Goal: Transaction & Acquisition: Book appointment/travel/reservation

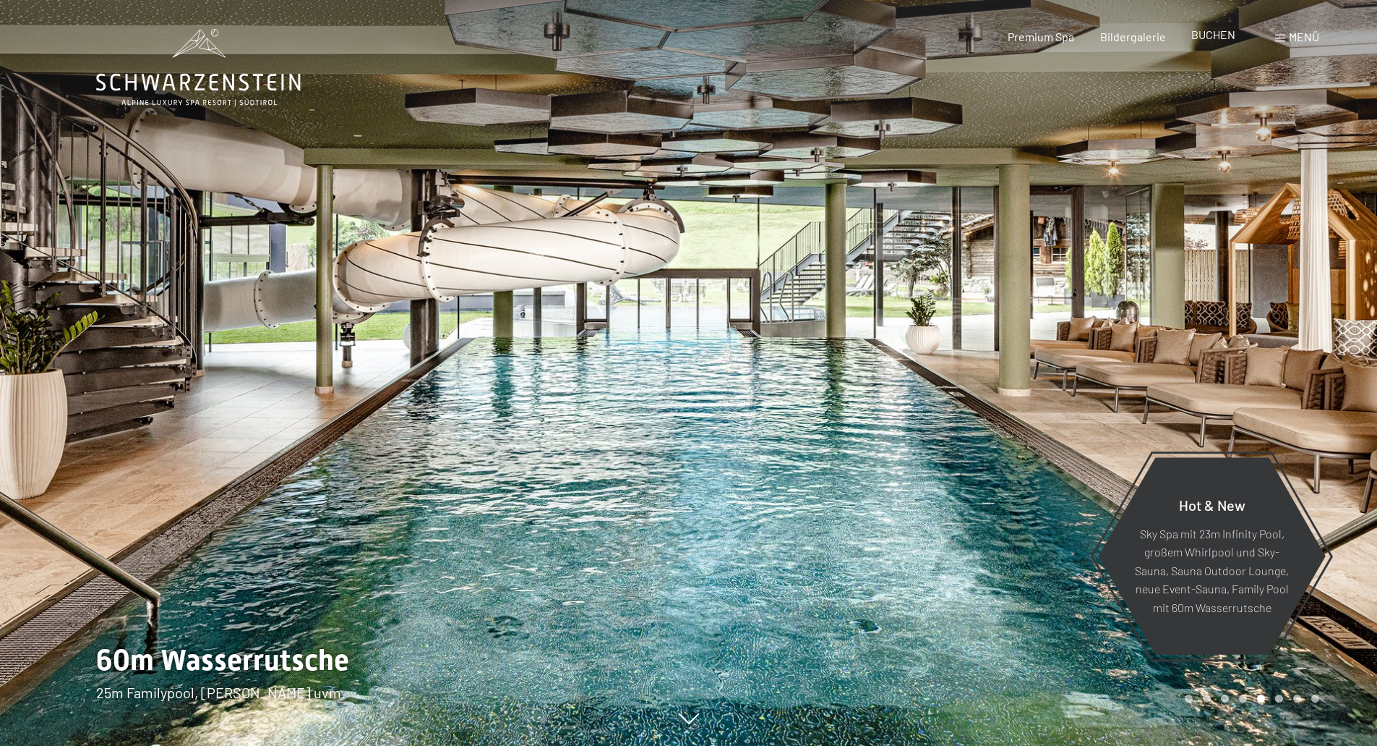
click at [1215, 40] on span "BUCHEN" at bounding box center [1214, 34] width 44 height 14
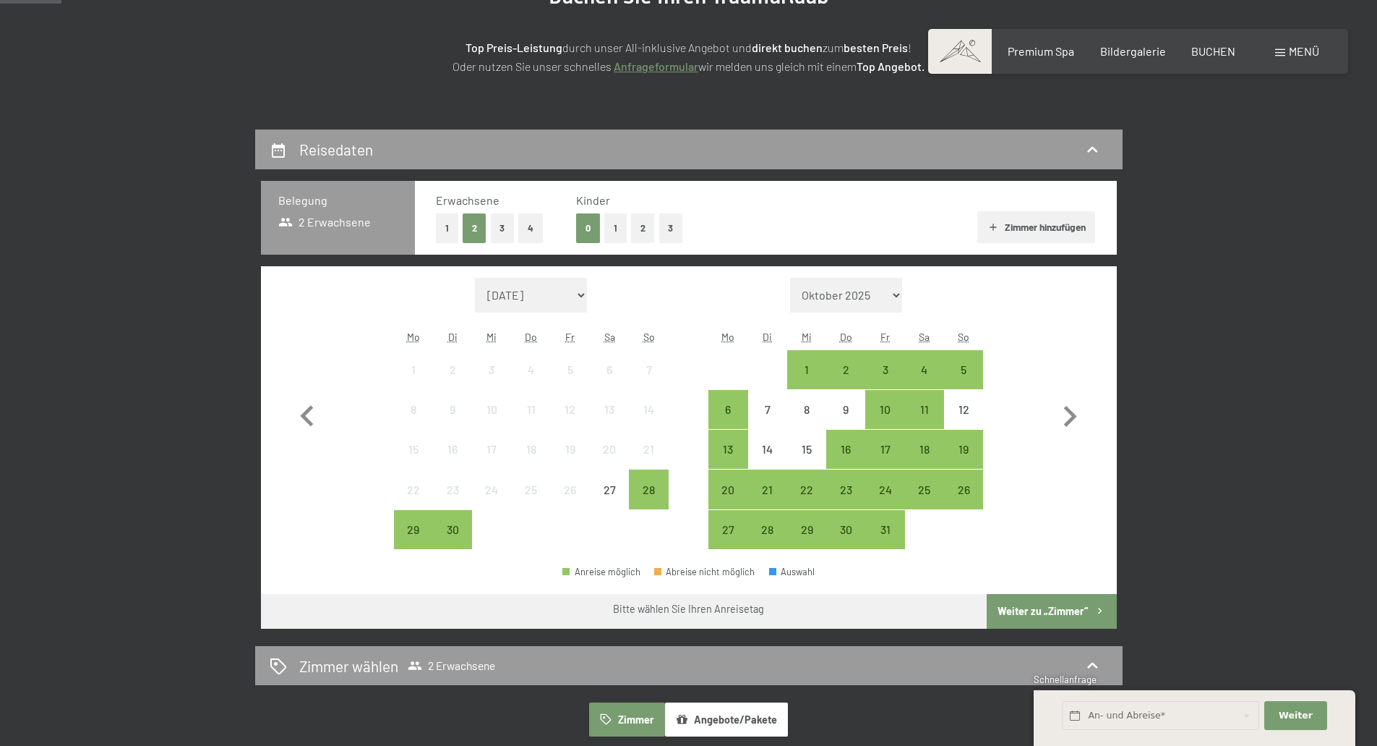
scroll to position [216, 0]
click at [624, 232] on button "1" at bounding box center [616, 228] width 22 height 30
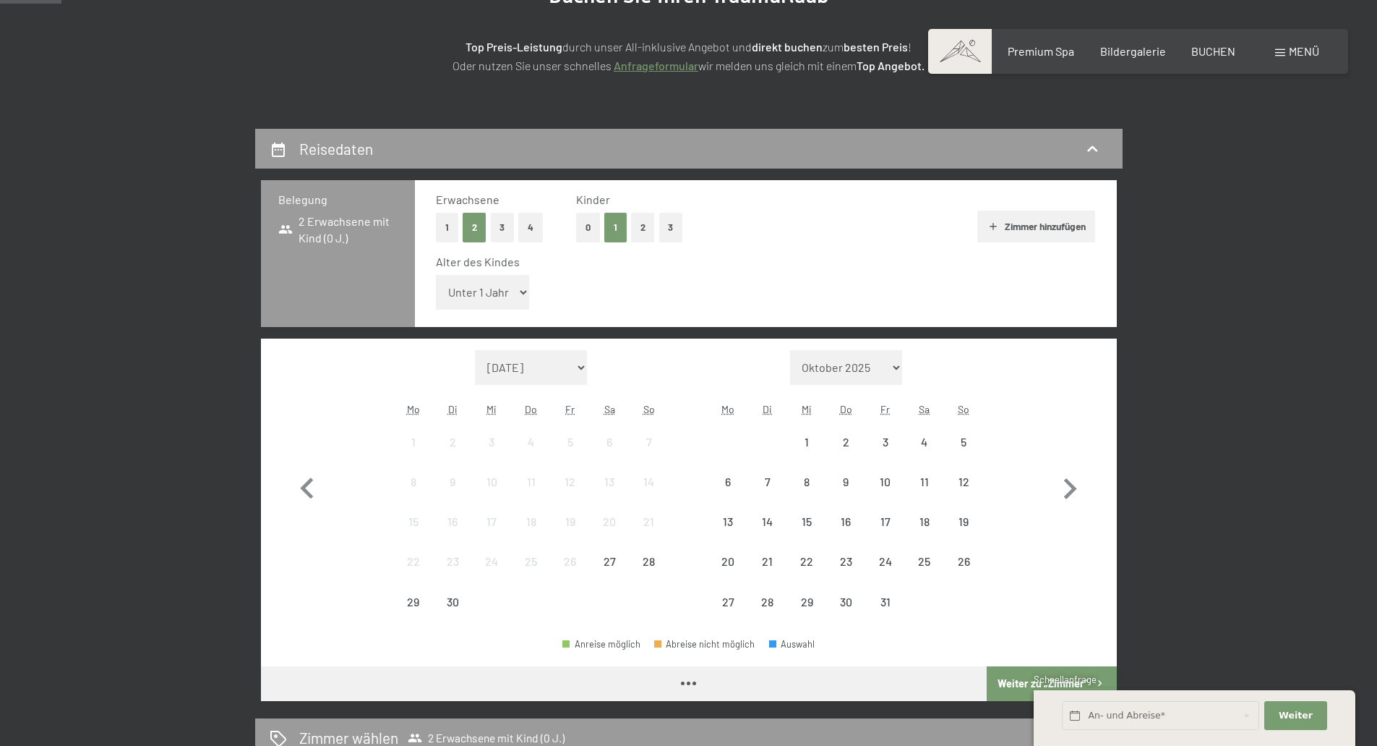
click at [518, 287] on select "Unter 1 Jahr 1 Jahr 2 Jahre 3 Jahre 4 Jahre 5 Jahre 6 Jahre 7 Jahre 8 Jahre 9 J…" at bounding box center [483, 292] width 94 height 35
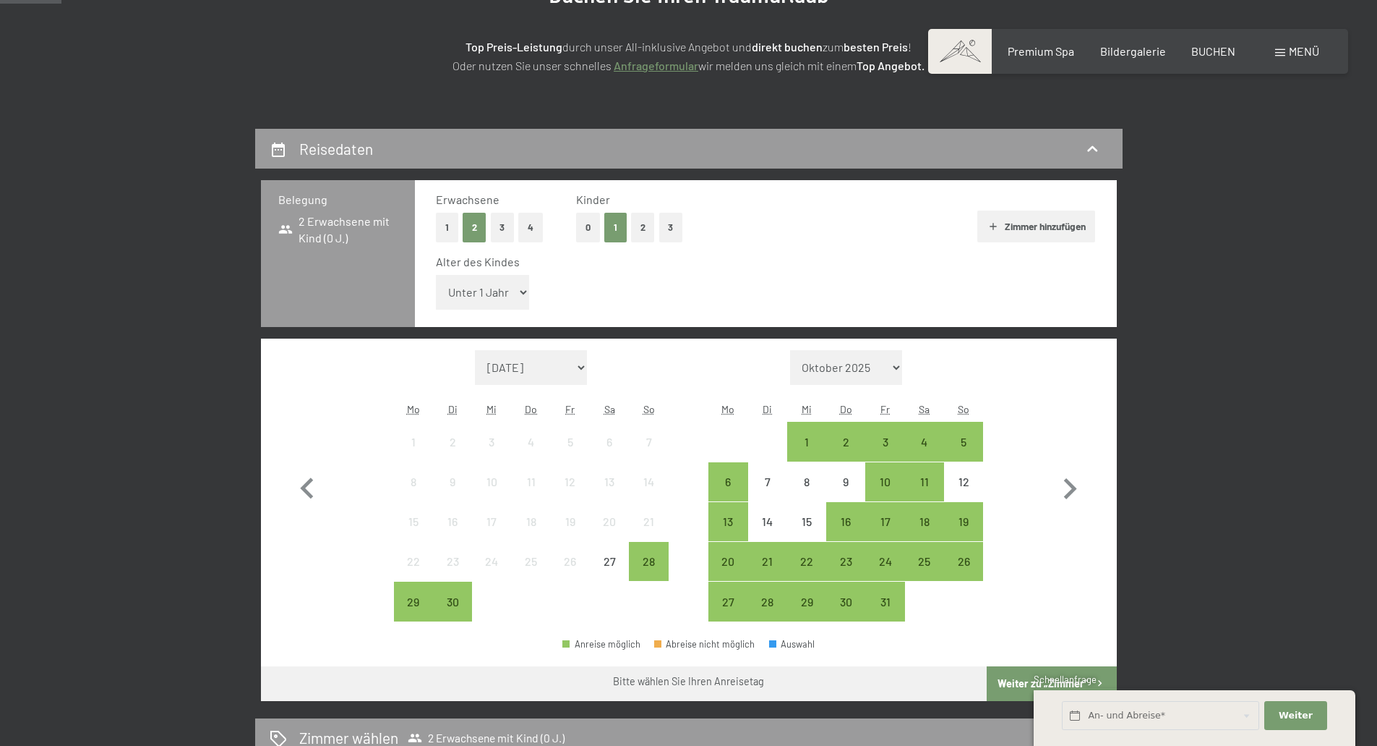
select select "5"
click at [436, 275] on select "Unter 1 Jahr 1 Jahr 2 Jahre 3 Jahre 4 Jahre 5 Jahre 6 Jahre 7 Jahre 8 Jahre 9 J…" at bounding box center [483, 292] width 94 height 35
click at [972, 479] on div "12" at bounding box center [964, 494] width 36 height 36
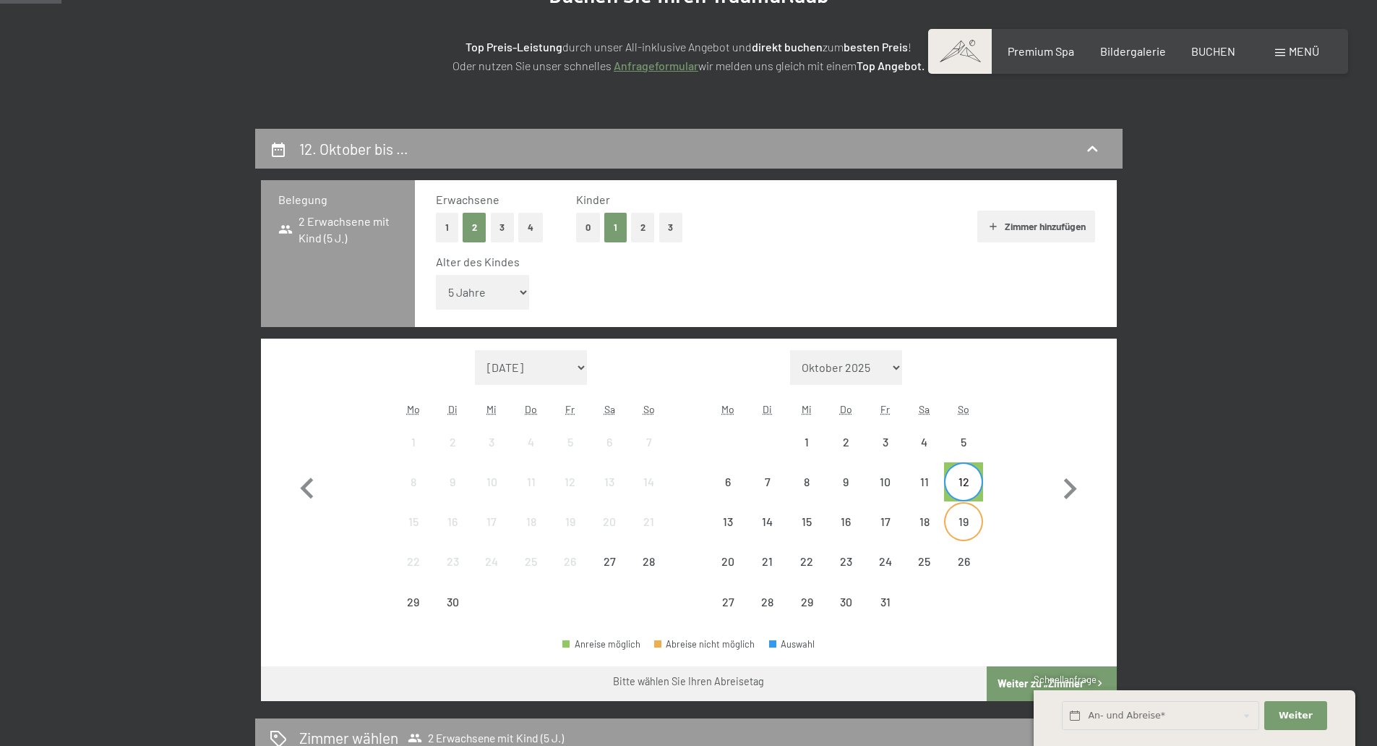
click at [972, 524] on div "19" at bounding box center [964, 534] width 36 height 36
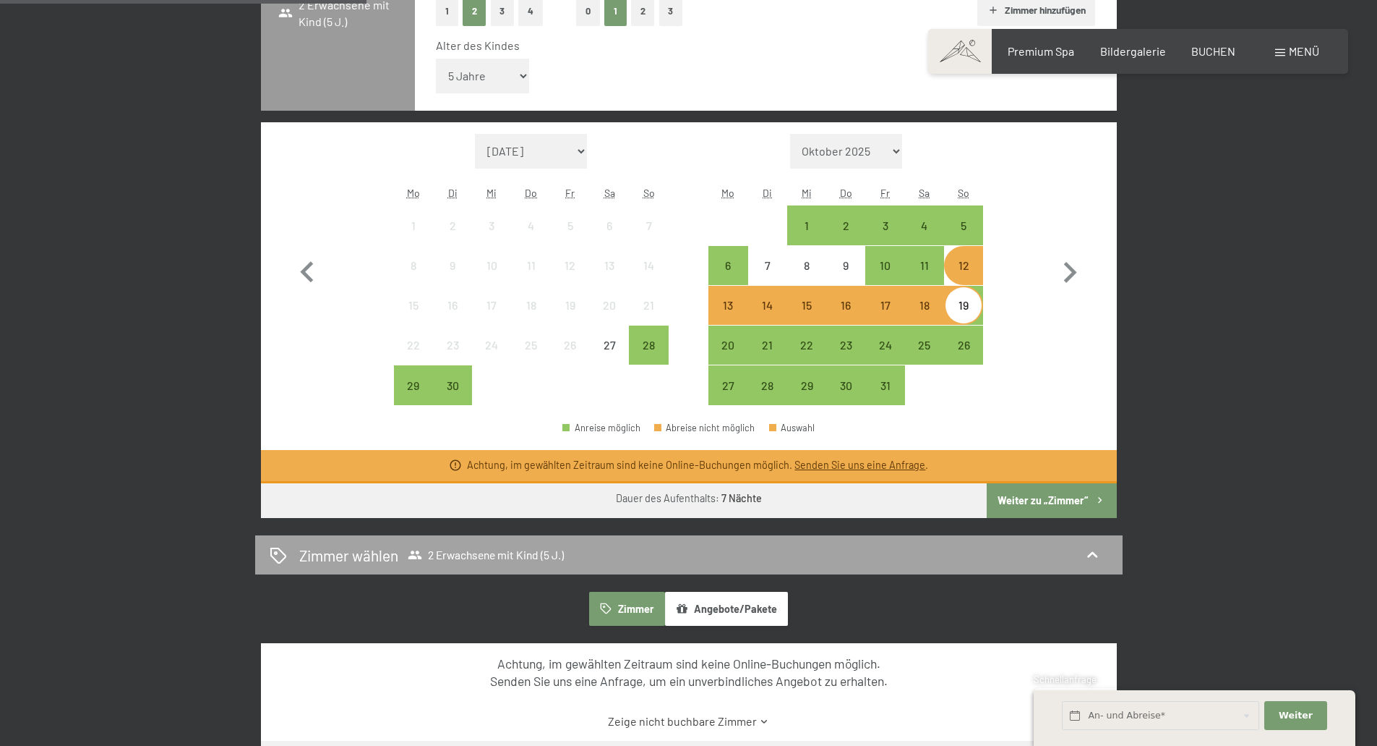
scroll to position [433, 0]
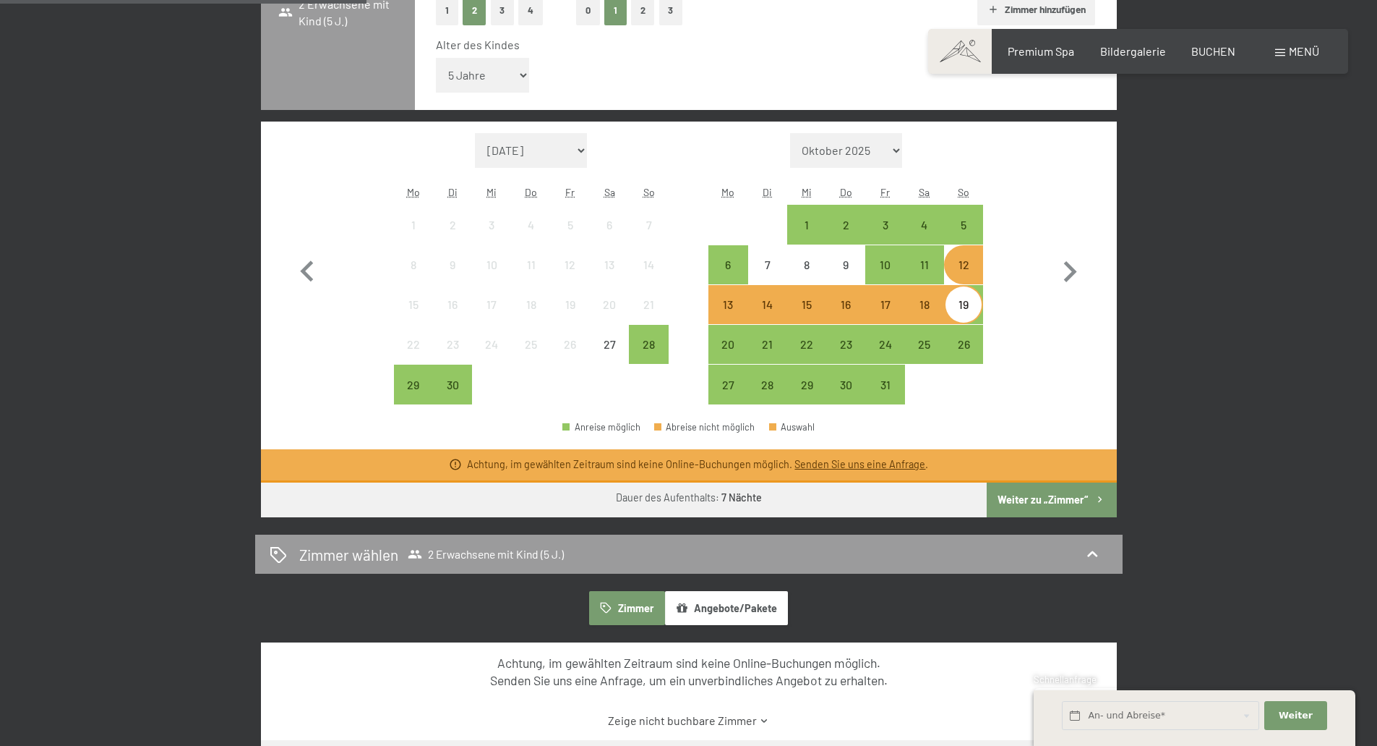
click at [1061, 501] on button "Weiter zu „Zimmer“" at bounding box center [1051, 499] width 129 height 35
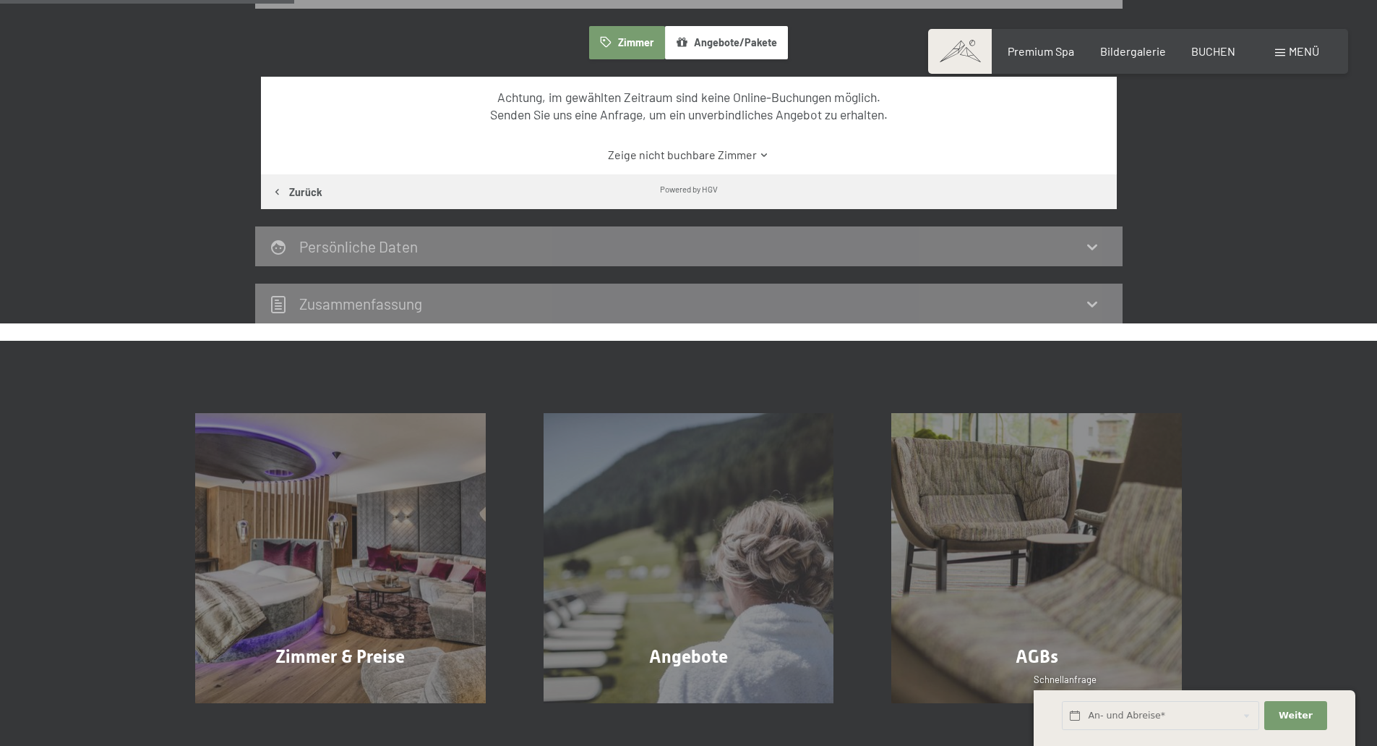
scroll to position [345, 0]
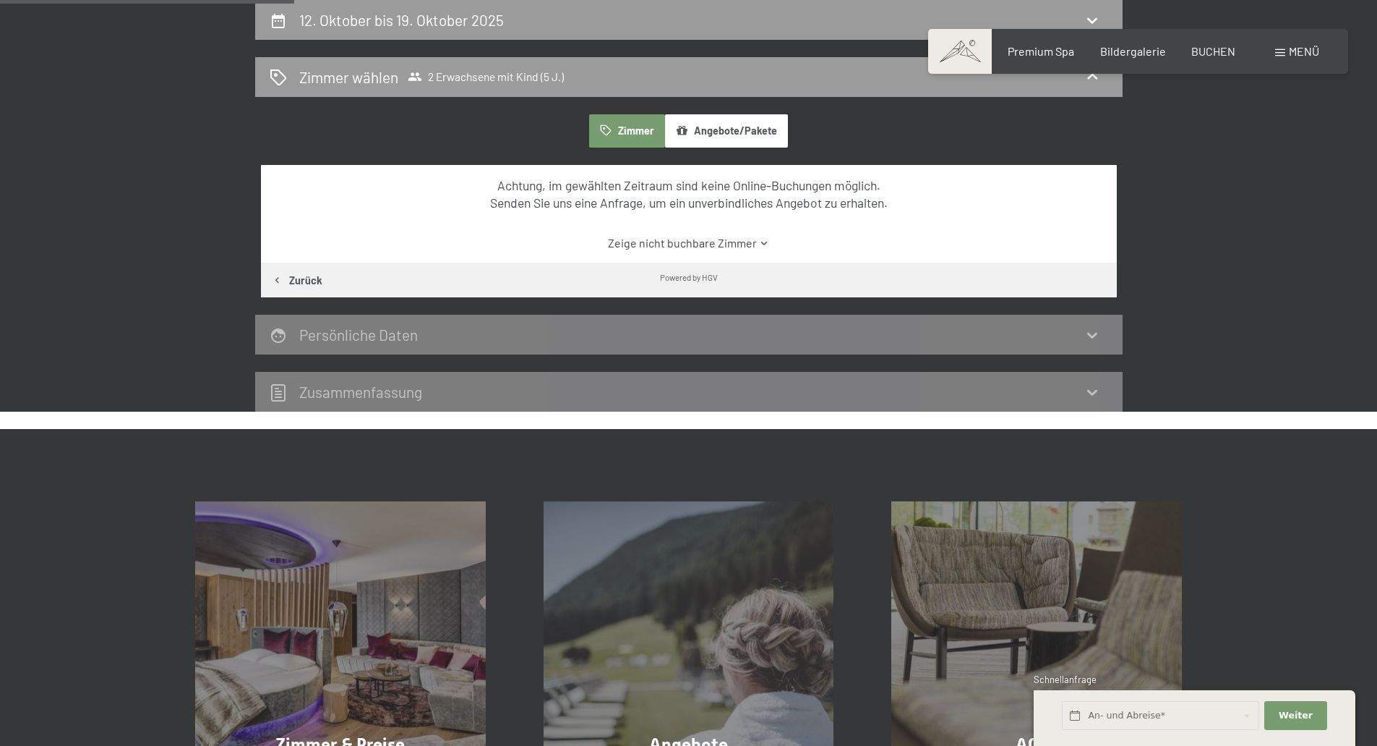
click at [671, 240] on link "Zeige nicht buchbare Zimmer" at bounding box center [688, 243] width 805 height 16
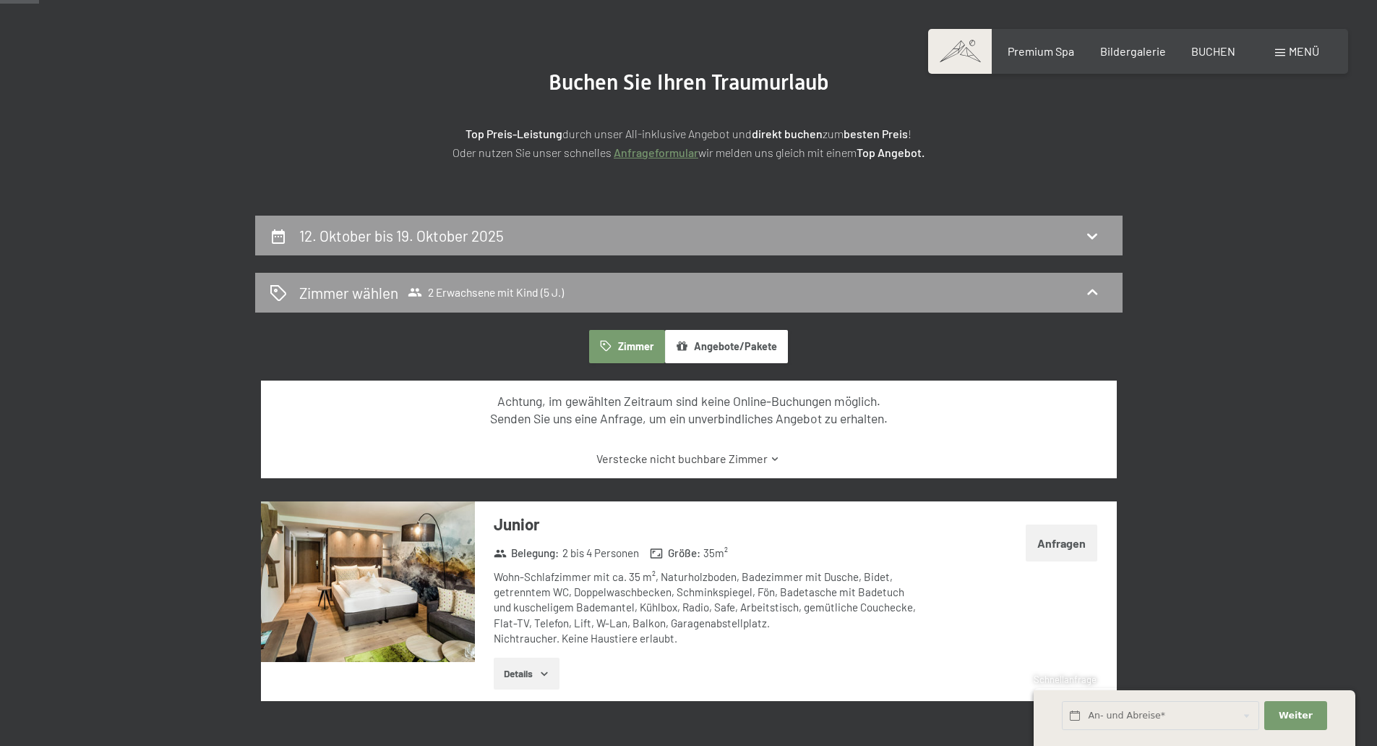
scroll to position [129, 0]
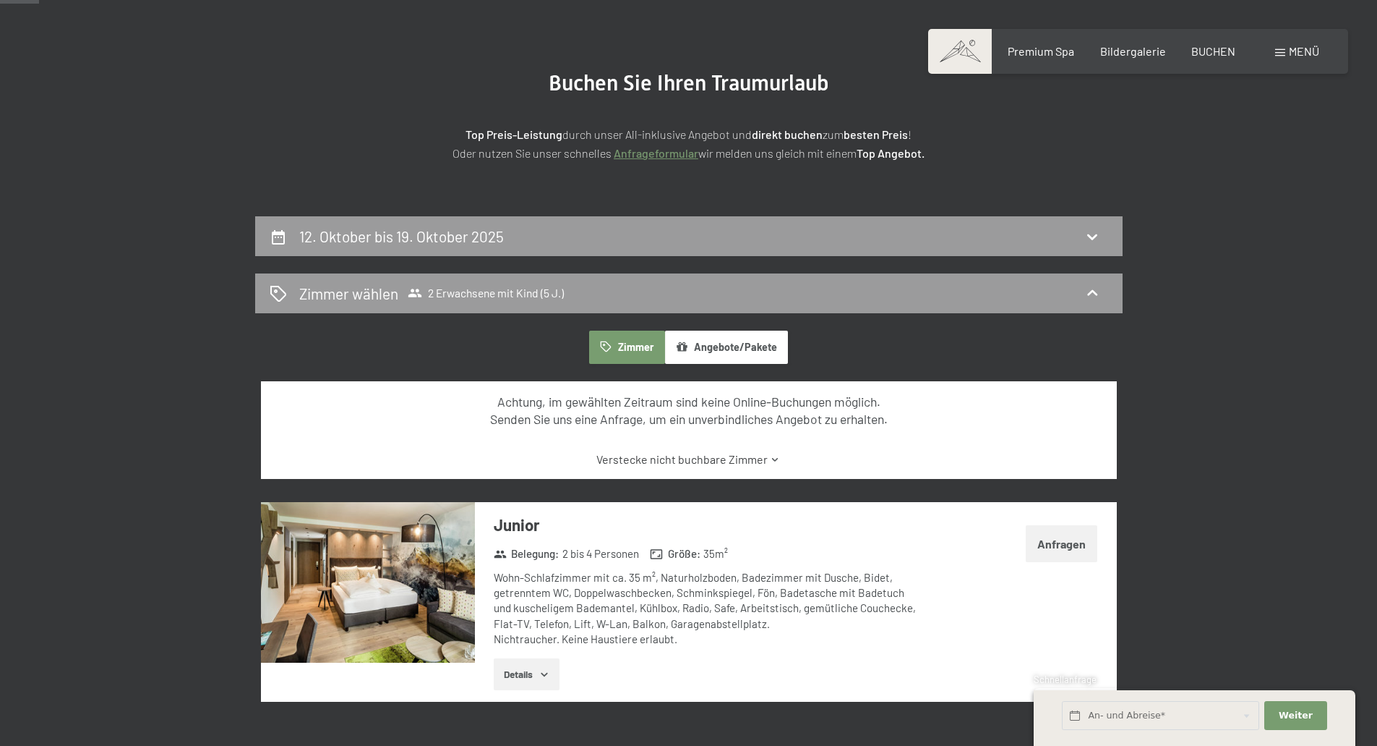
click at [754, 214] on section "Buchen Sie Ihren Traumurlaub Top Preis-Leistung durch unser All-inklusive Angeb…" at bounding box center [688, 116] width 1377 height 200
click at [761, 230] on div "12. Oktober bis 19. Oktober 2025" at bounding box center [689, 236] width 839 height 21
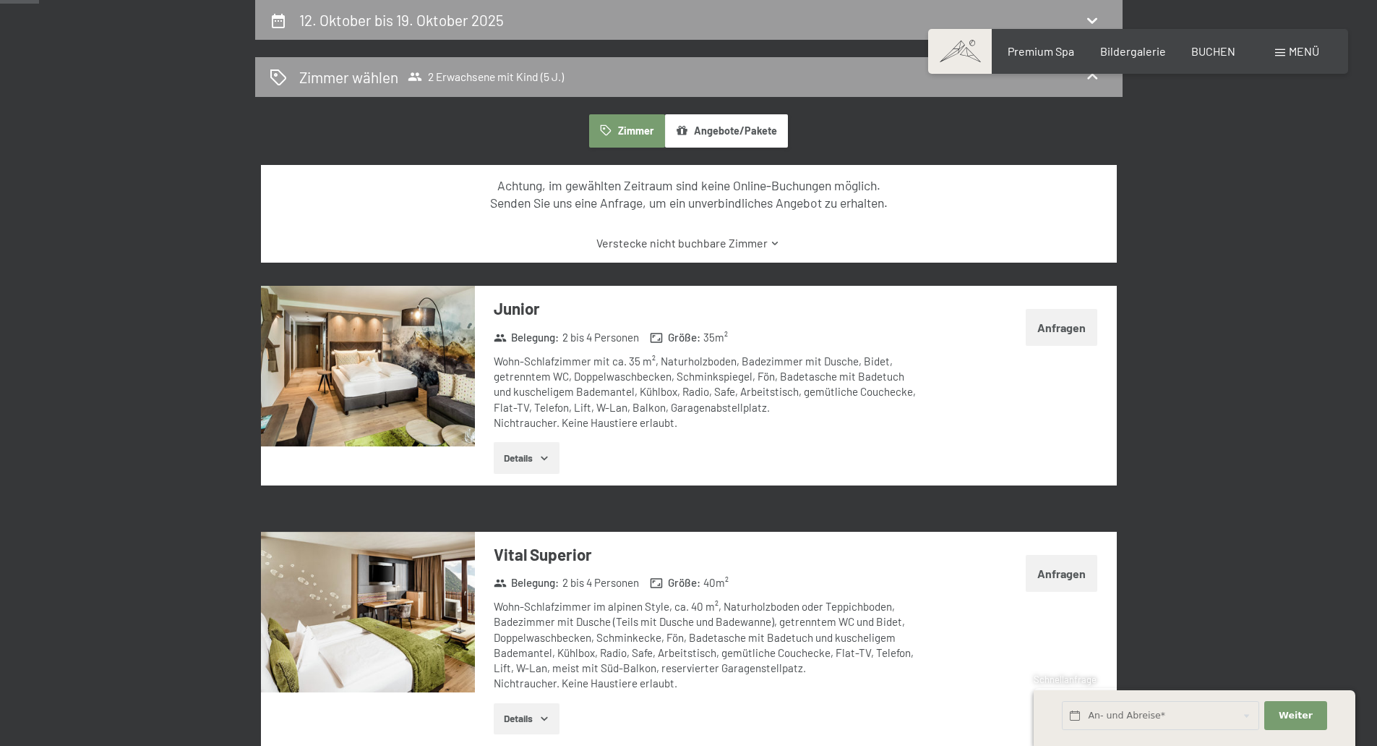
select select "5"
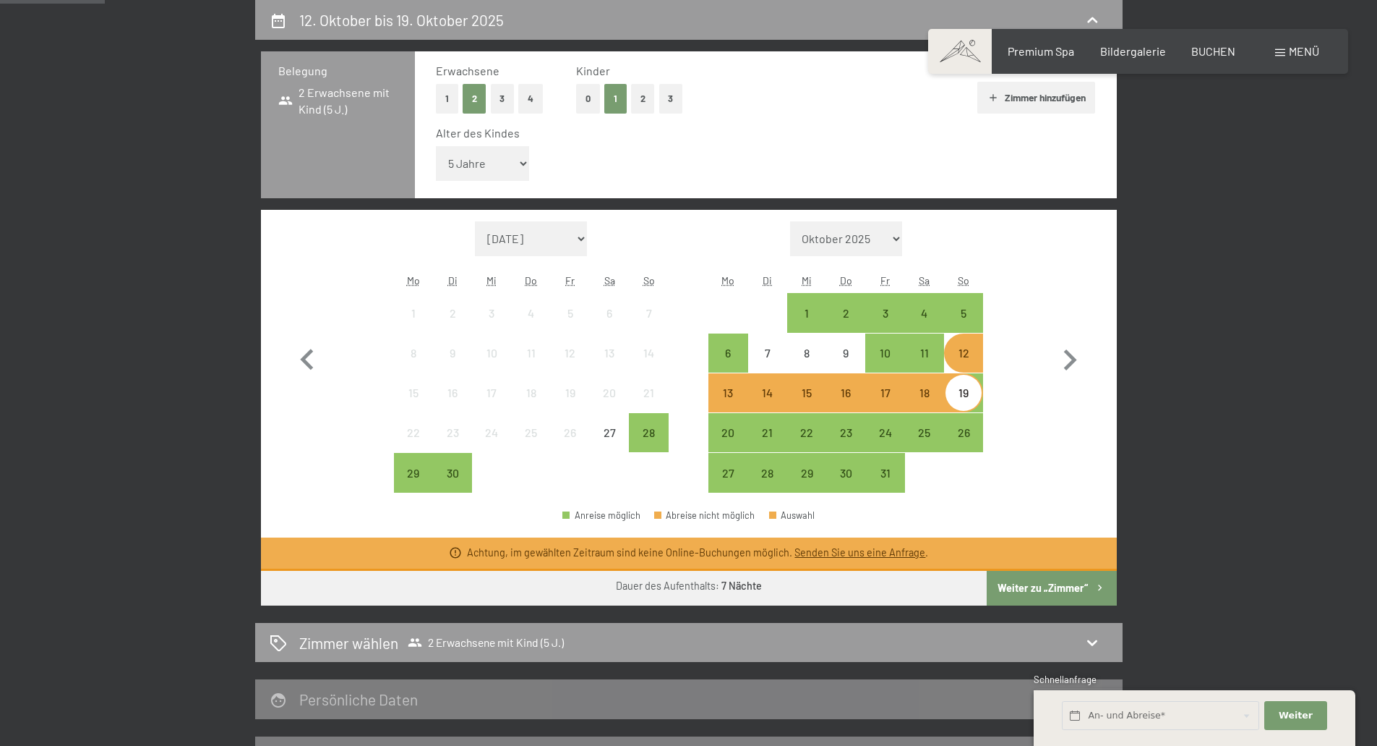
click at [740, 394] on div "13" at bounding box center [728, 405] width 36 height 36
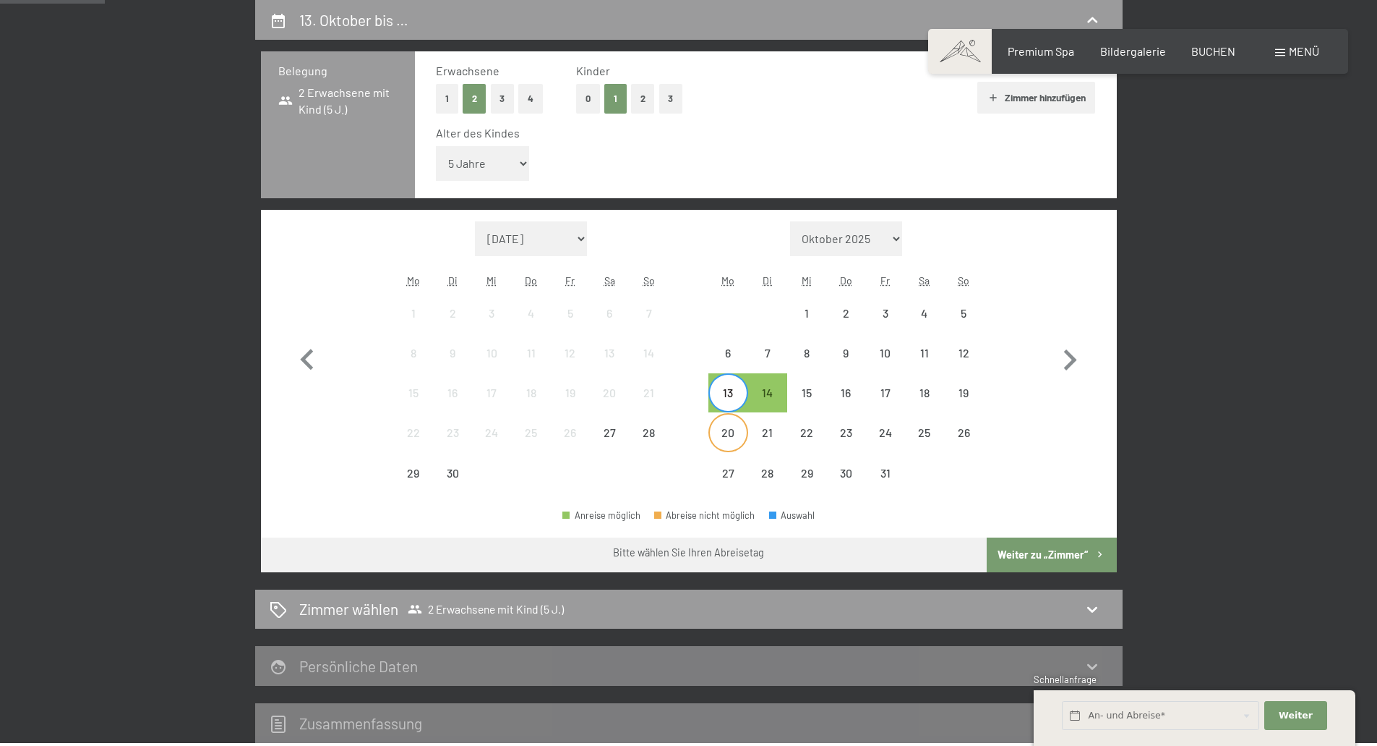
click at [736, 434] on div "20" at bounding box center [728, 445] width 36 height 36
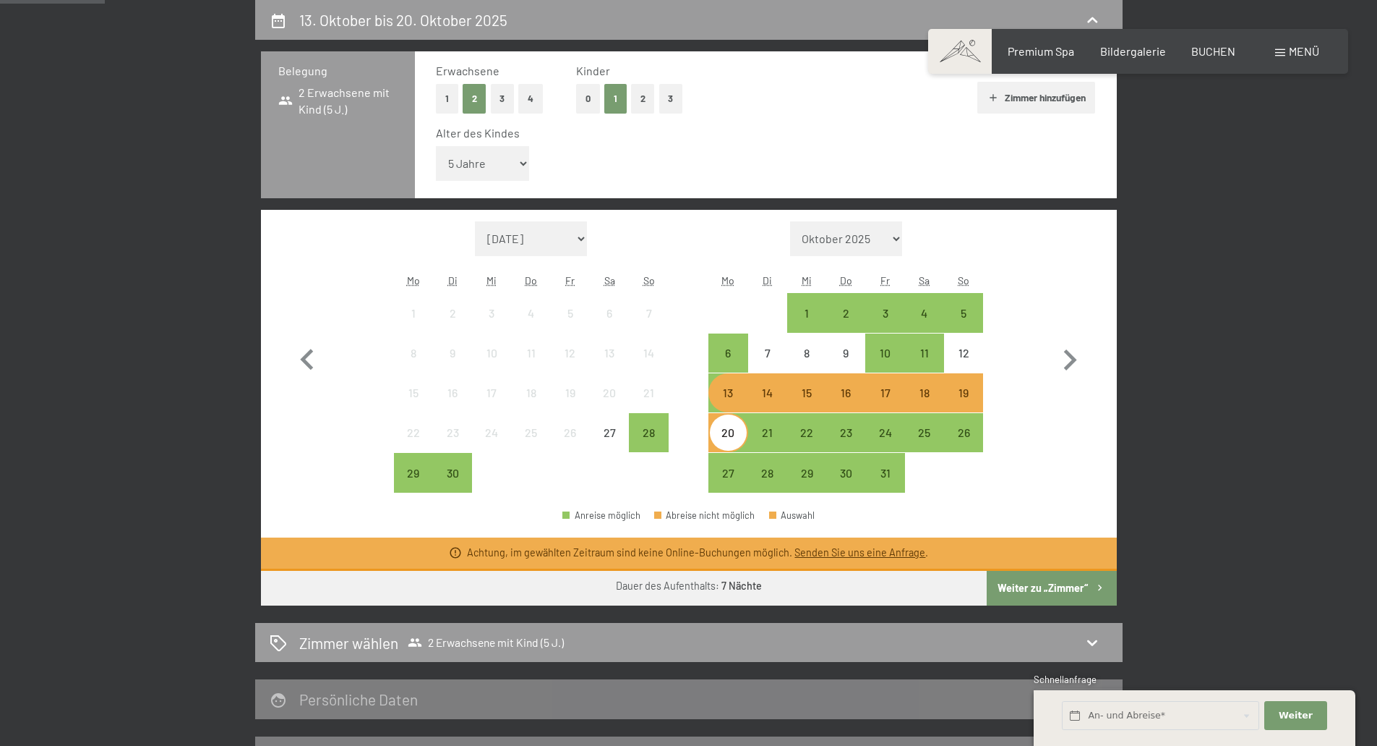
click at [1016, 263] on div "Monat/Jahr September 2025 Oktober 2025 November 2025 Dezember 2025 Januar 2026 …" at bounding box center [688, 357] width 805 height 272
click at [965, 390] on div "19" at bounding box center [964, 405] width 36 height 36
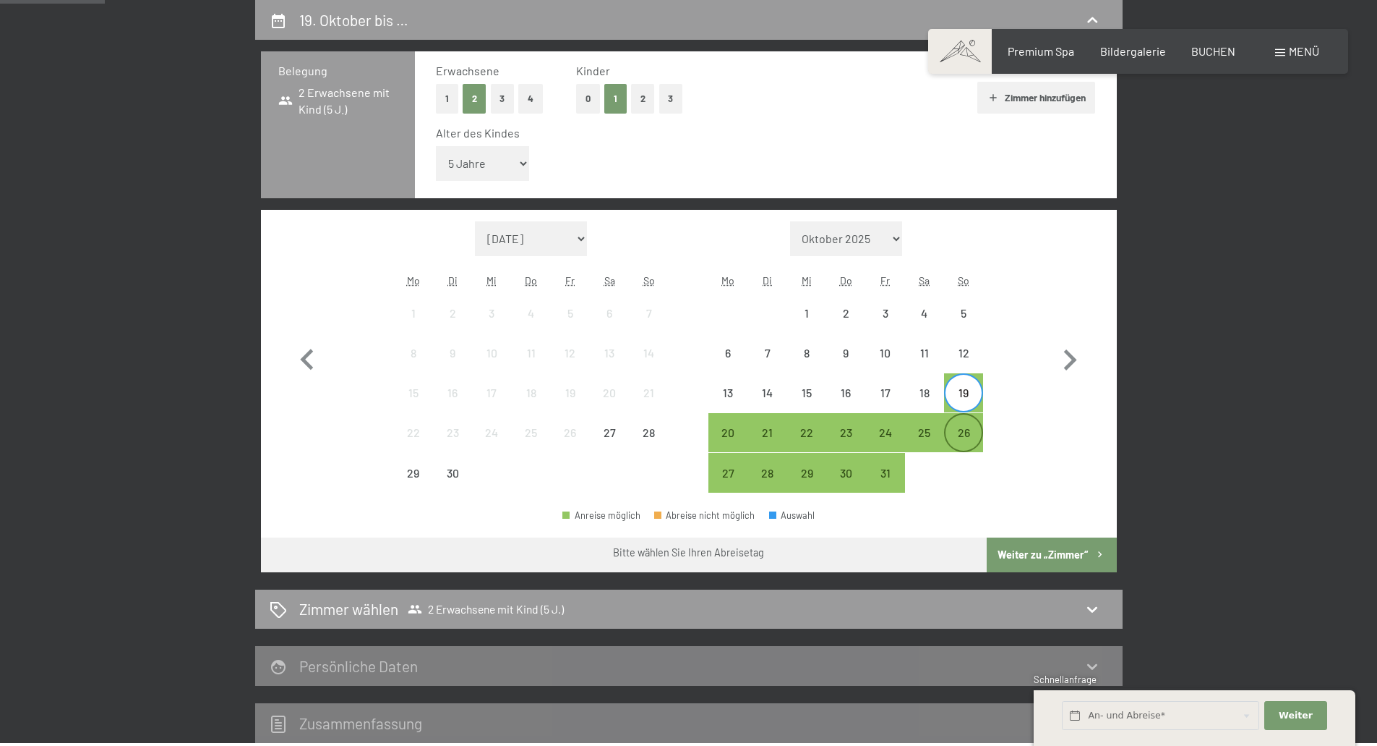
click at [967, 437] on div "26" at bounding box center [964, 445] width 36 height 36
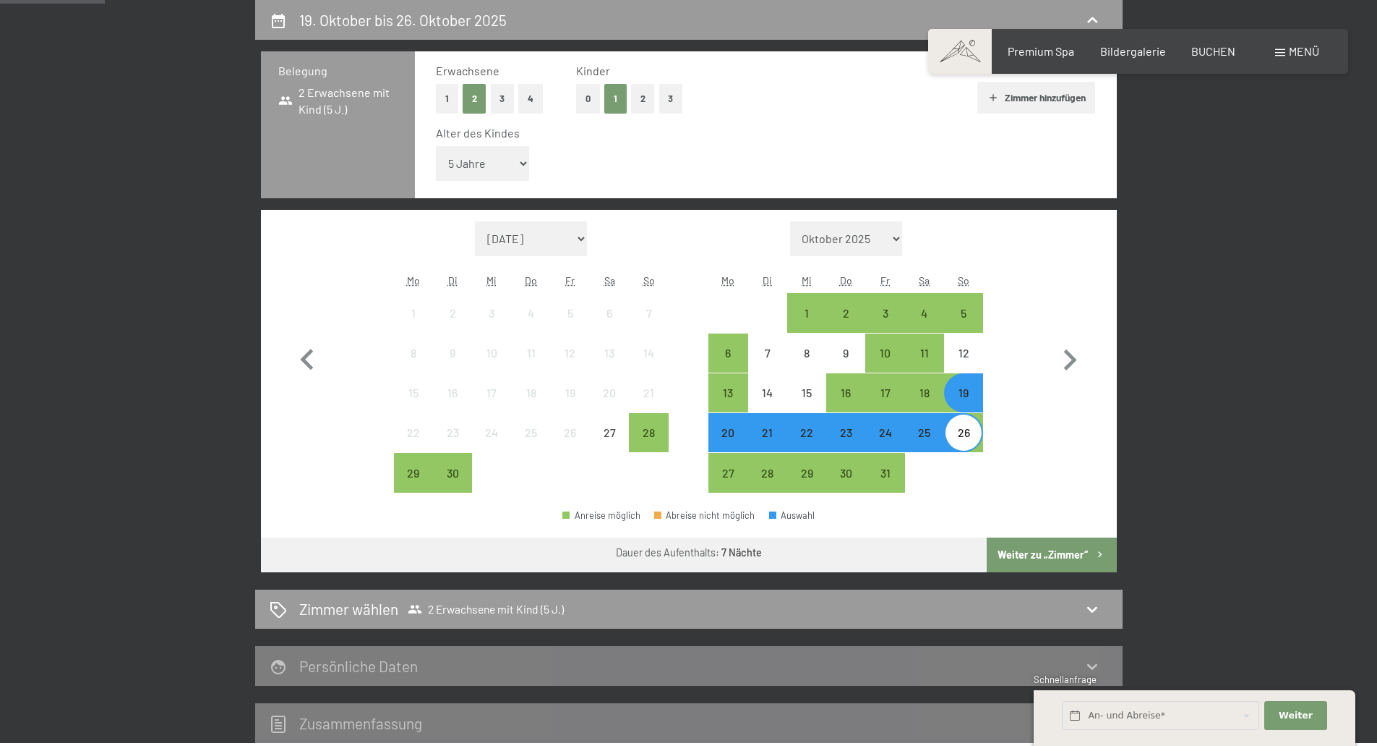
click at [1046, 564] on button "Weiter zu „Zimmer“" at bounding box center [1051, 554] width 129 height 35
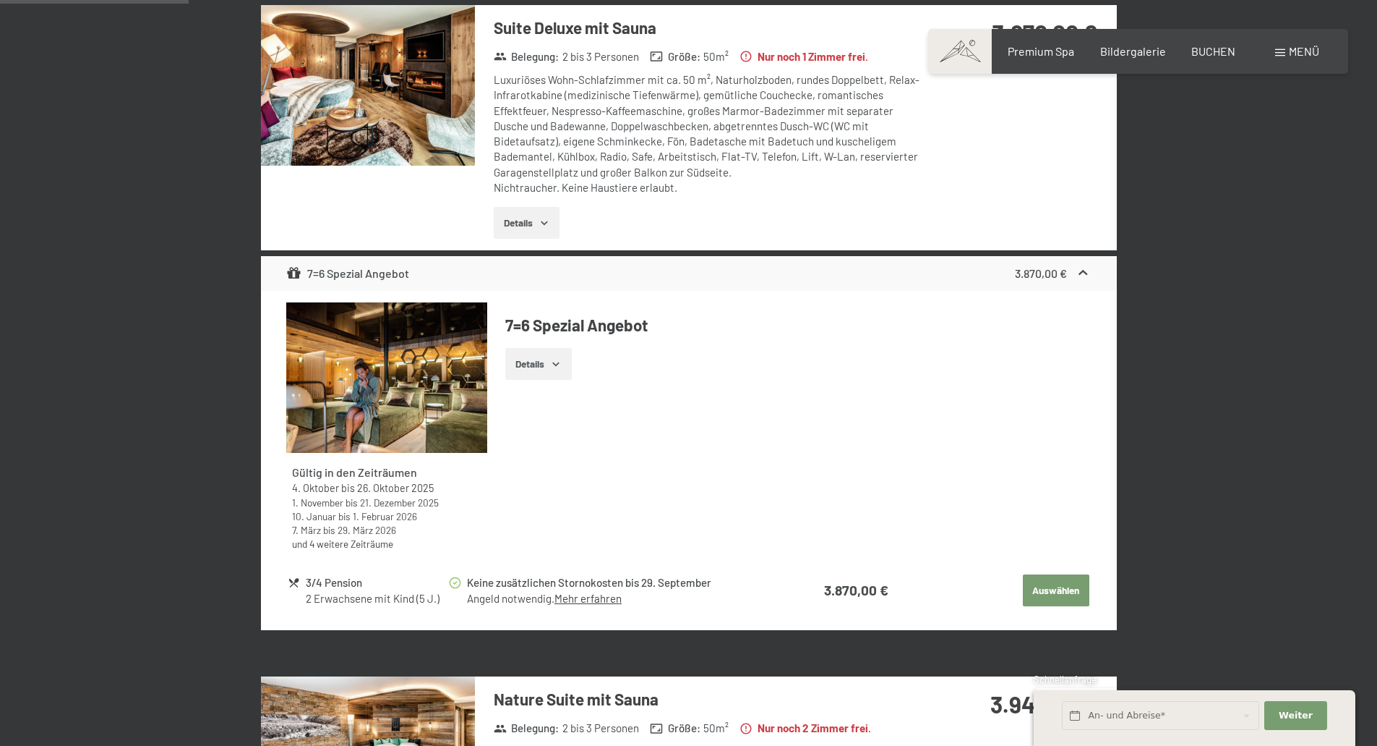
scroll to position [505, 0]
click at [550, 221] on icon "button" at bounding box center [545, 222] width 12 height 12
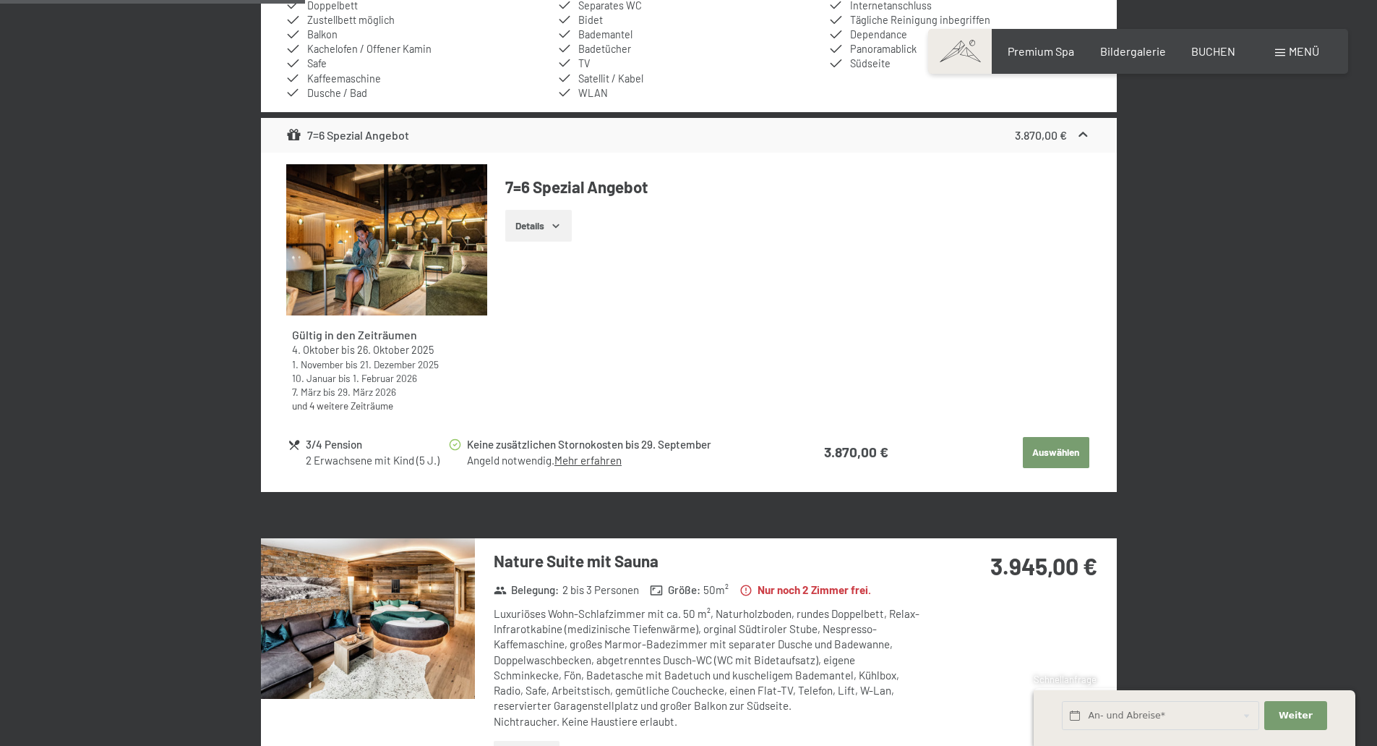
scroll to position [867, 0]
click at [547, 231] on button "Details" at bounding box center [538, 225] width 66 height 32
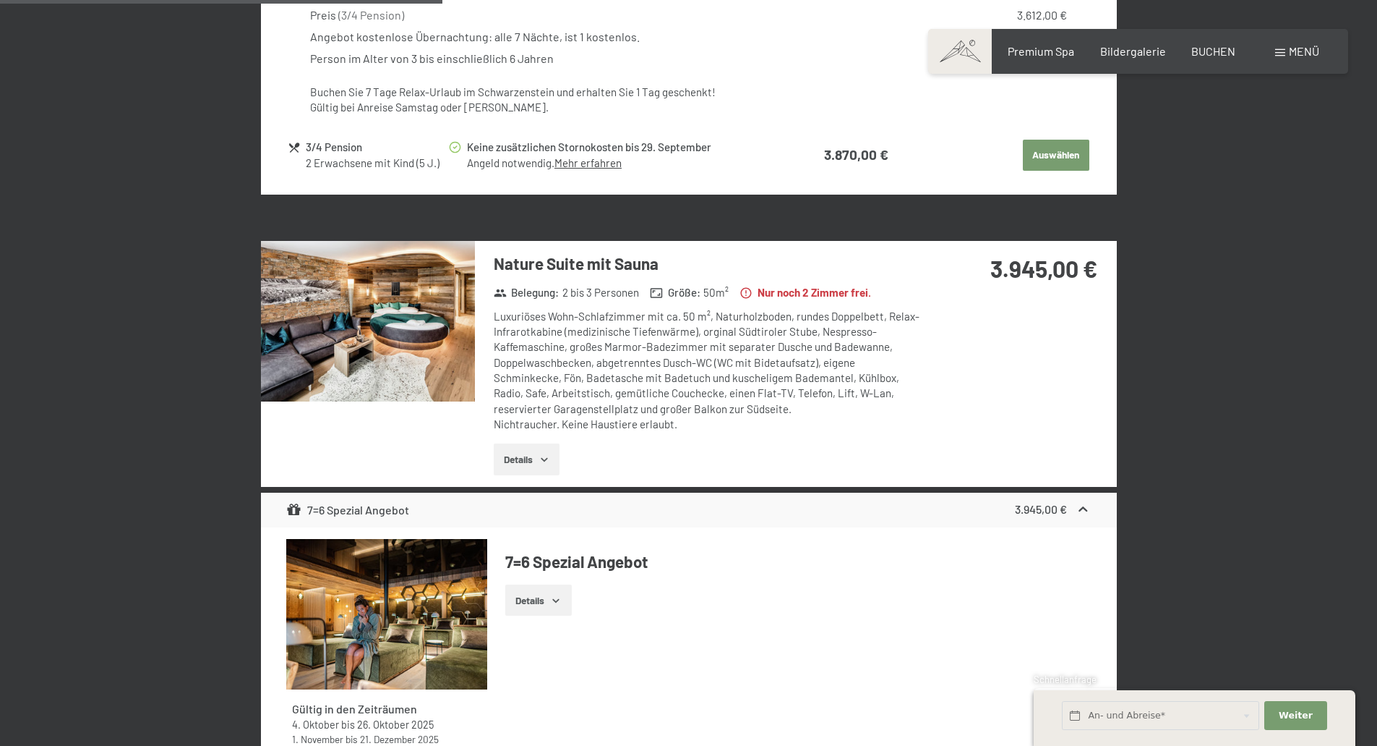
scroll to position [1300, 0]
